Goal: Task Accomplishment & Management: Use online tool/utility

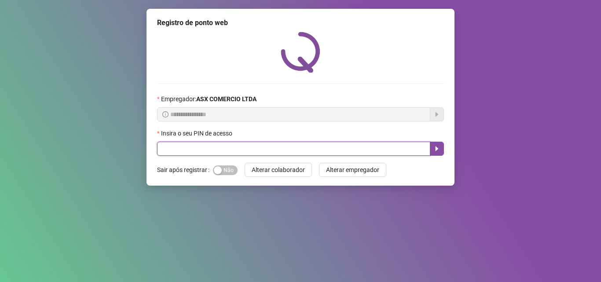
click at [271, 153] on input "text" at bounding box center [293, 149] width 273 height 14
type input "*****"
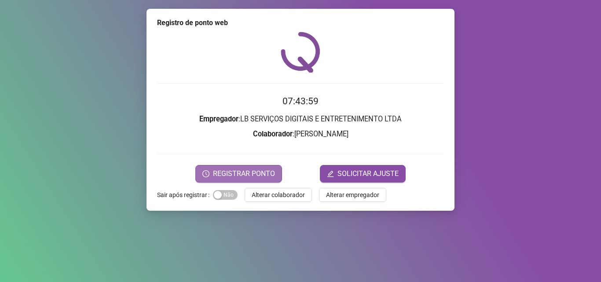
click at [239, 167] on button "REGISTRAR PONTO" at bounding box center [238, 174] width 87 height 18
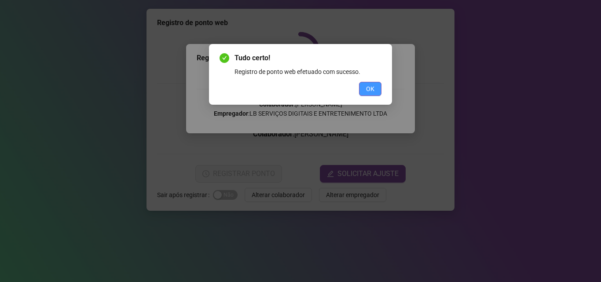
click at [377, 89] on button "OK" at bounding box center [370, 89] width 22 height 14
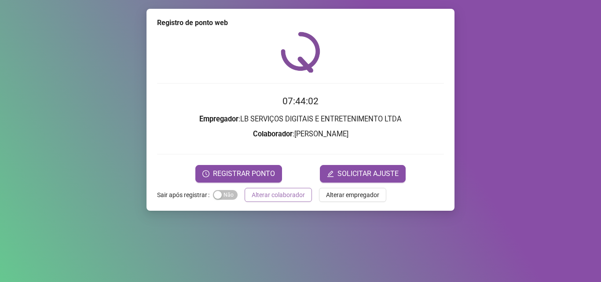
click at [292, 195] on span "Alterar colaborador" at bounding box center [278, 195] width 53 height 10
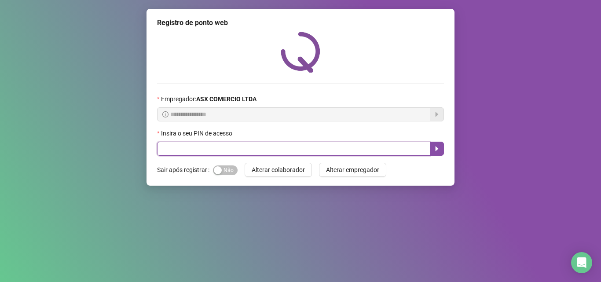
click at [231, 150] on input "text" at bounding box center [293, 149] width 273 height 14
type input "*****"
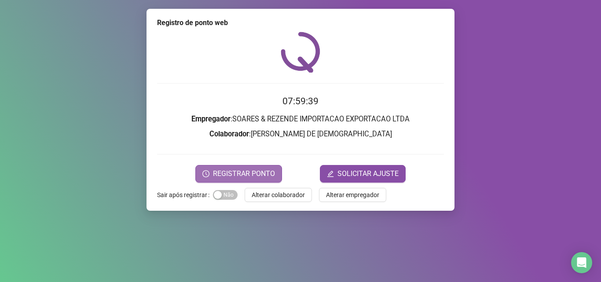
click at [240, 169] on span "REGISTRAR PONTO" at bounding box center [244, 174] width 62 height 11
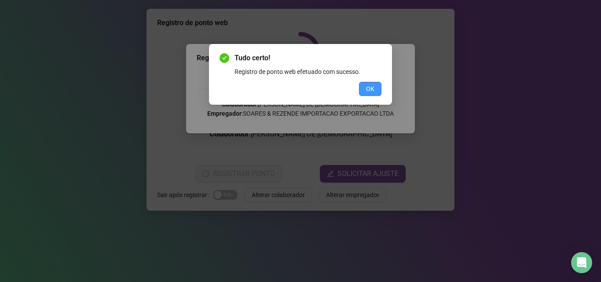
click at [367, 89] on span "OK" at bounding box center [370, 89] width 8 height 10
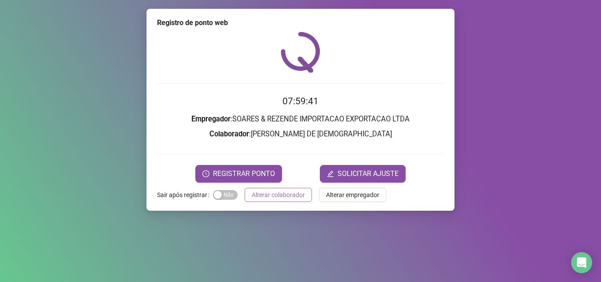
click at [257, 198] on span "Alterar colaborador" at bounding box center [278, 195] width 53 height 10
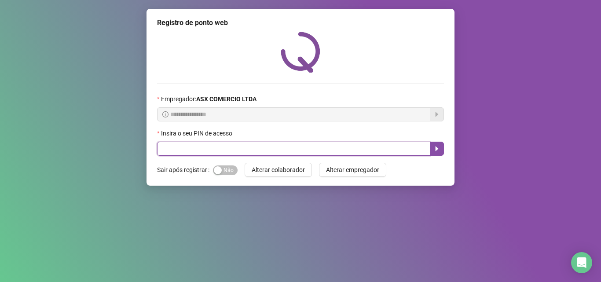
click at [219, 147] on input "text" at bounding box center [293, 149] width 273 height 14
type input "*****"
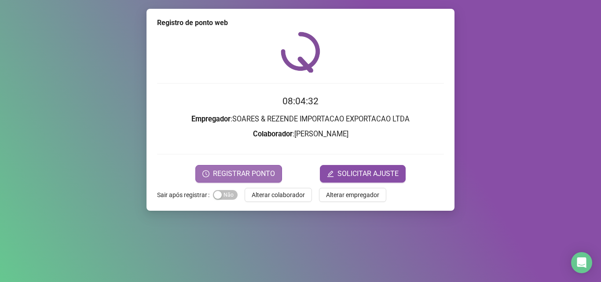
click at [227, 178] on span "REGISTRAR PONTO" at bounding box center [244, 174] width 62 height 11
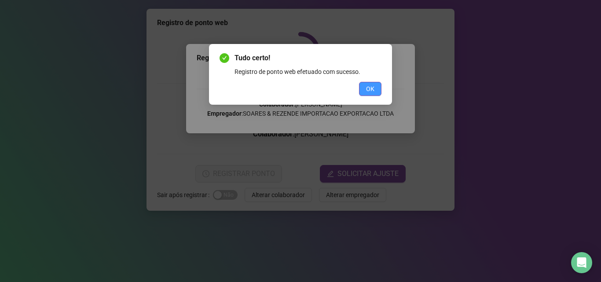
click at [372, 85] on span "OK" at bounding box center [370, 89] width 8 height 10
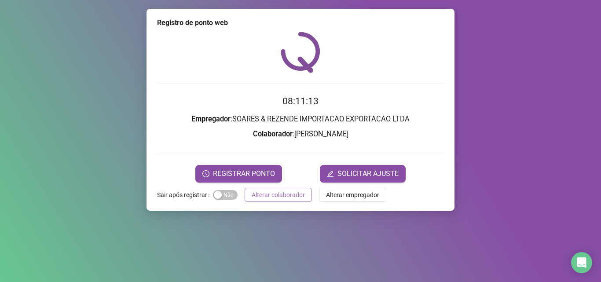
click at [260, 190] on span "Alterar colaborador" at bounding box center [278, 195] width 53 height 10
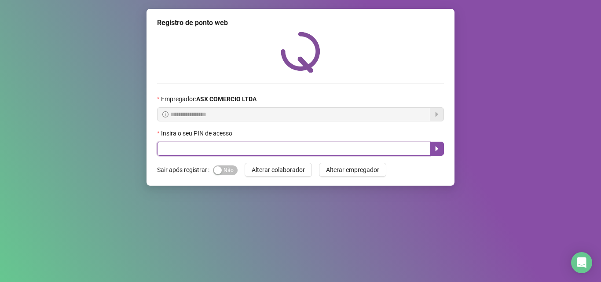
click at [176, 151] on input "text" at bounding box center [293, 149] width 273 height 14
type input "*****"
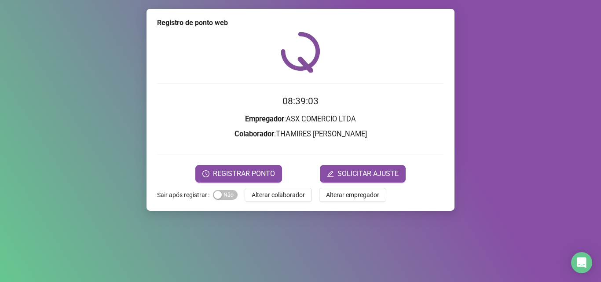
drag, startPoint x: 232, startPoint y: 168, endPoint x: 242, endPoint y: 141, distance: 28.1
click at [232, 167] on button "REGISTRAR PONTO" at bounding box center [238, 174] width 87 height 18
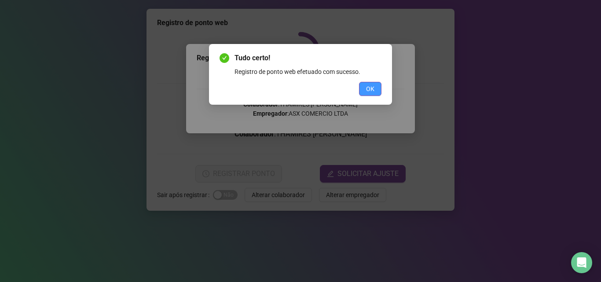
click at [372, 90] on span "OK" at bounding box center [370, 89] width 8 height 10
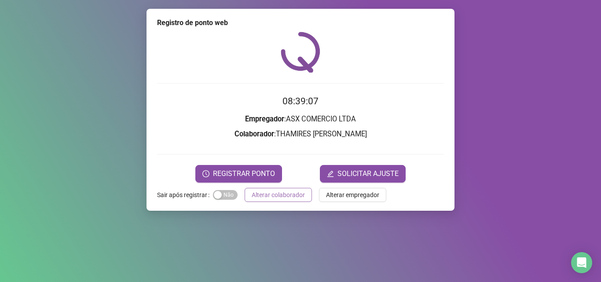
click at [295, 199] on span "Alterar colaborador" at bounding box center [278, 195] width 53 height 10
